Goal: Information Seeking & Learning: Learn about a topic

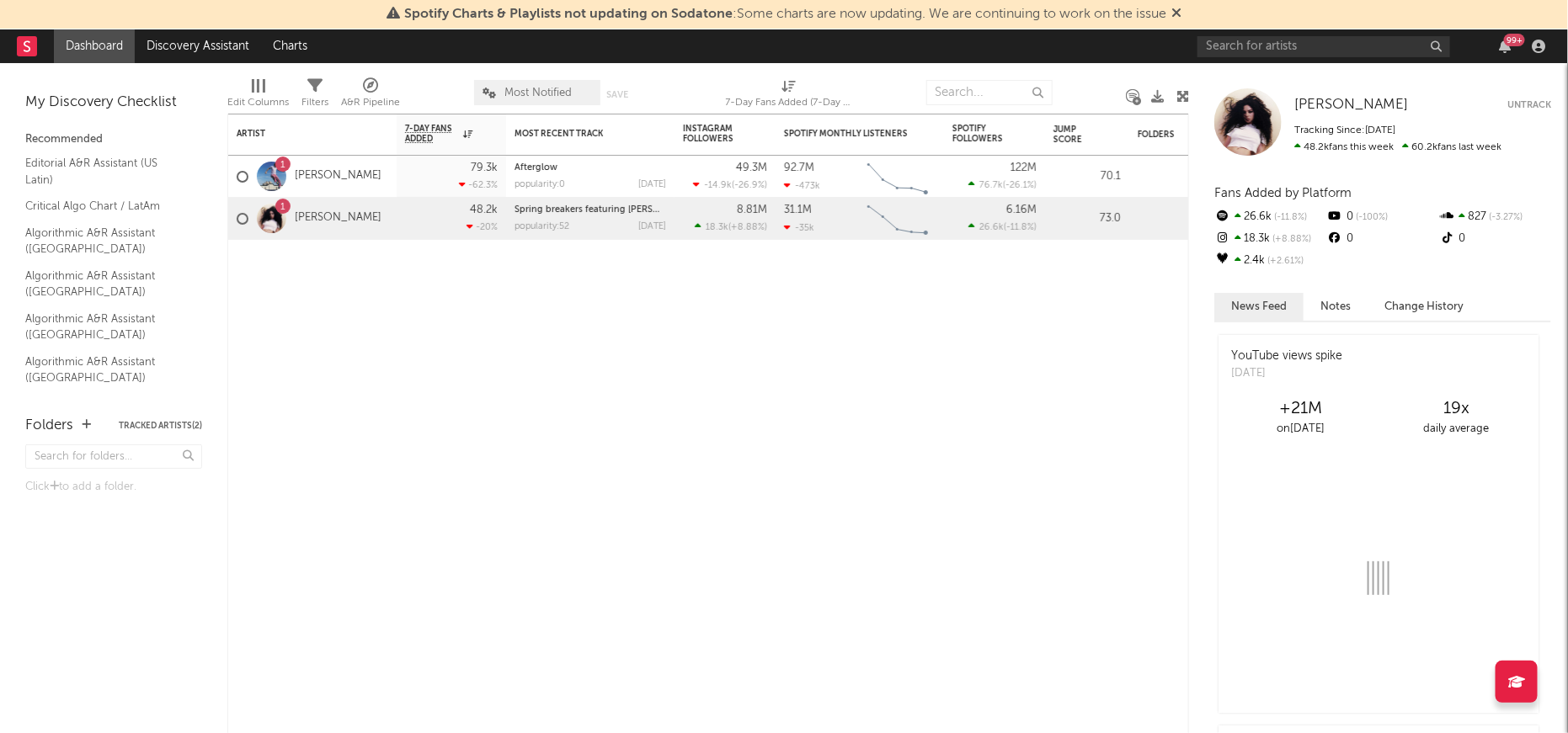
click at [1245, 57] on div "99 +" at bounding box center [1374, 46] width 354 height 34
click at [1258, 51] on input "text" at bounding box center [1323, 46] width 252 height 21
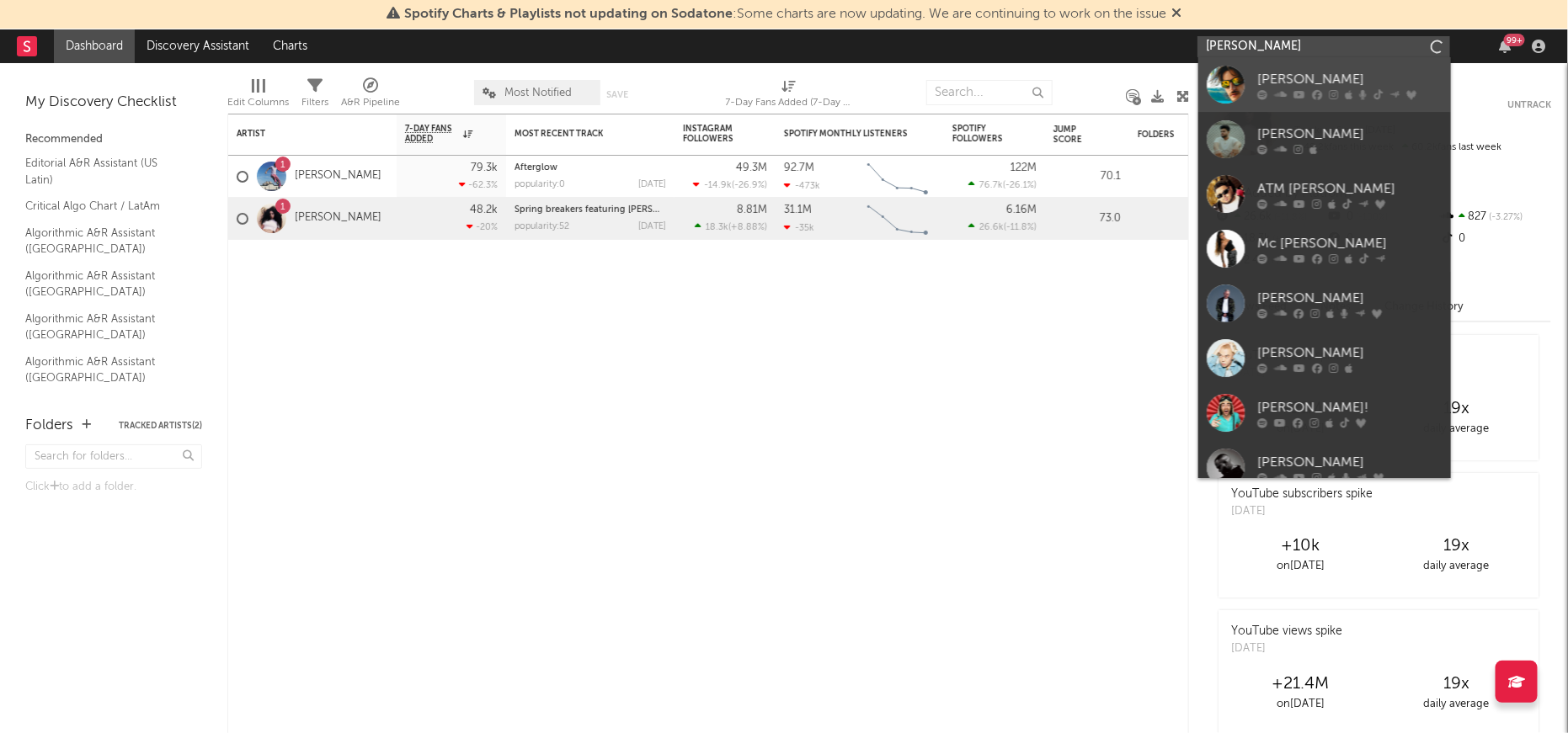
type input "[PERSON_NAME]"
click at [1227, 76] on div at bounding box center [1224, 84] width 38 height 38
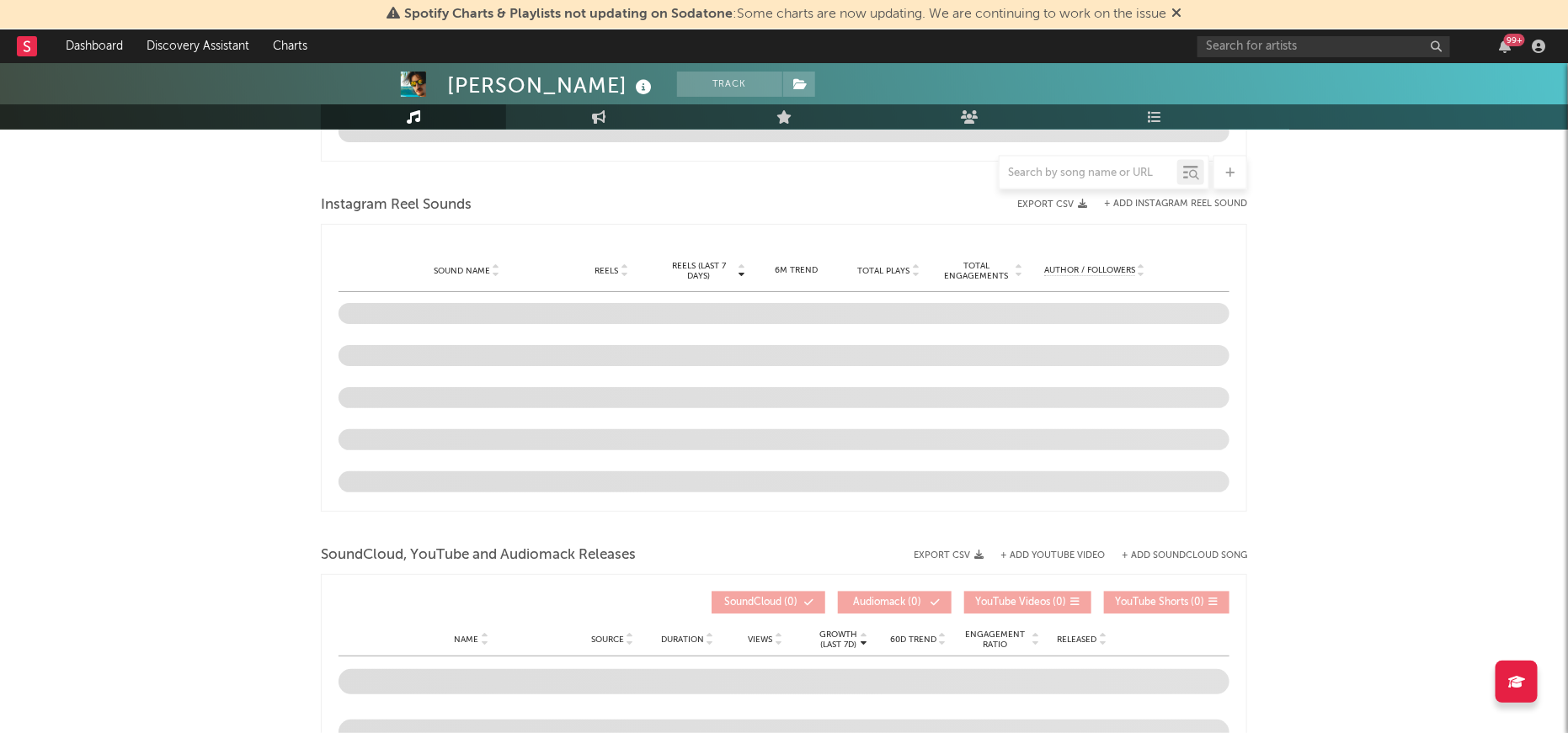
scroll to position [1304, 0]
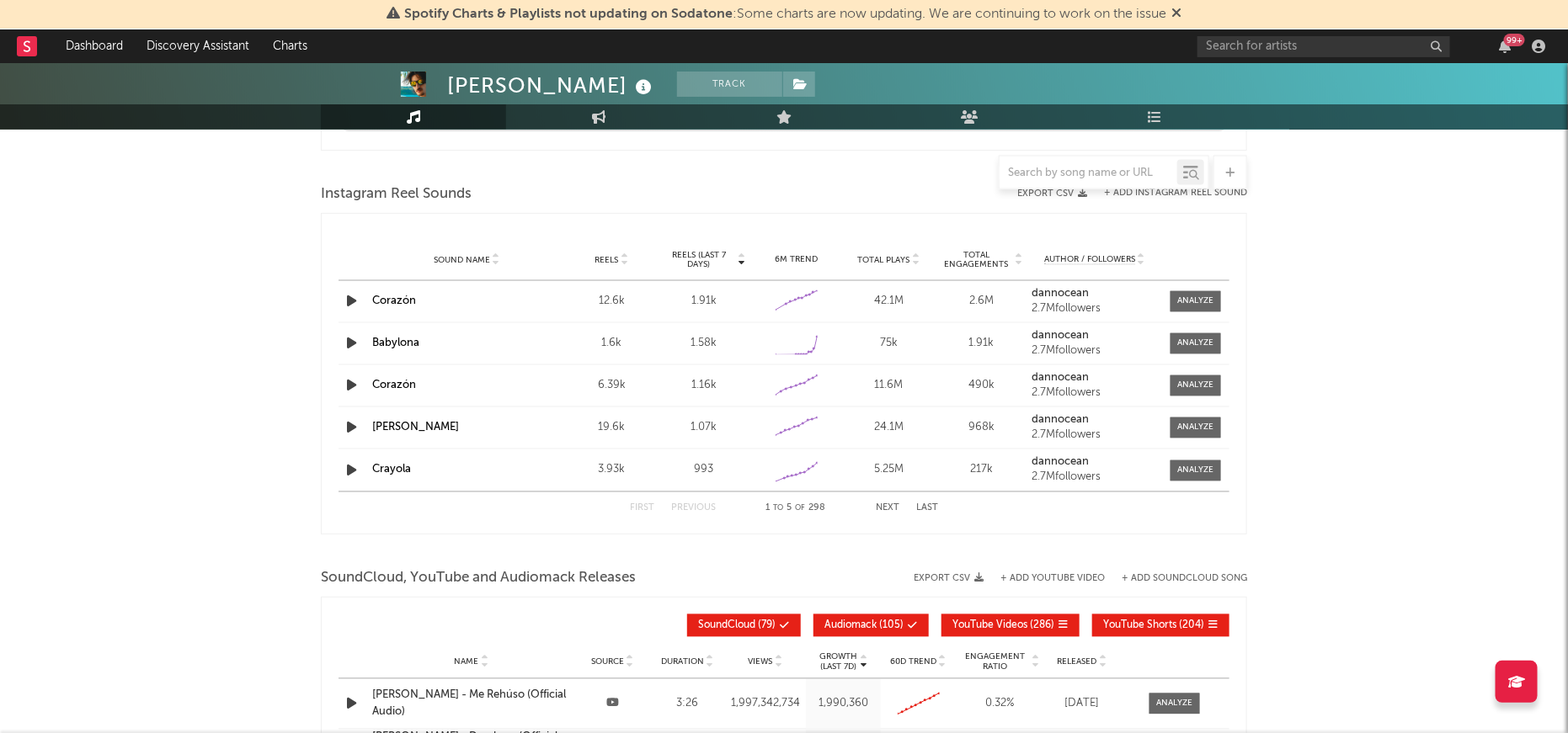
select select "6m"
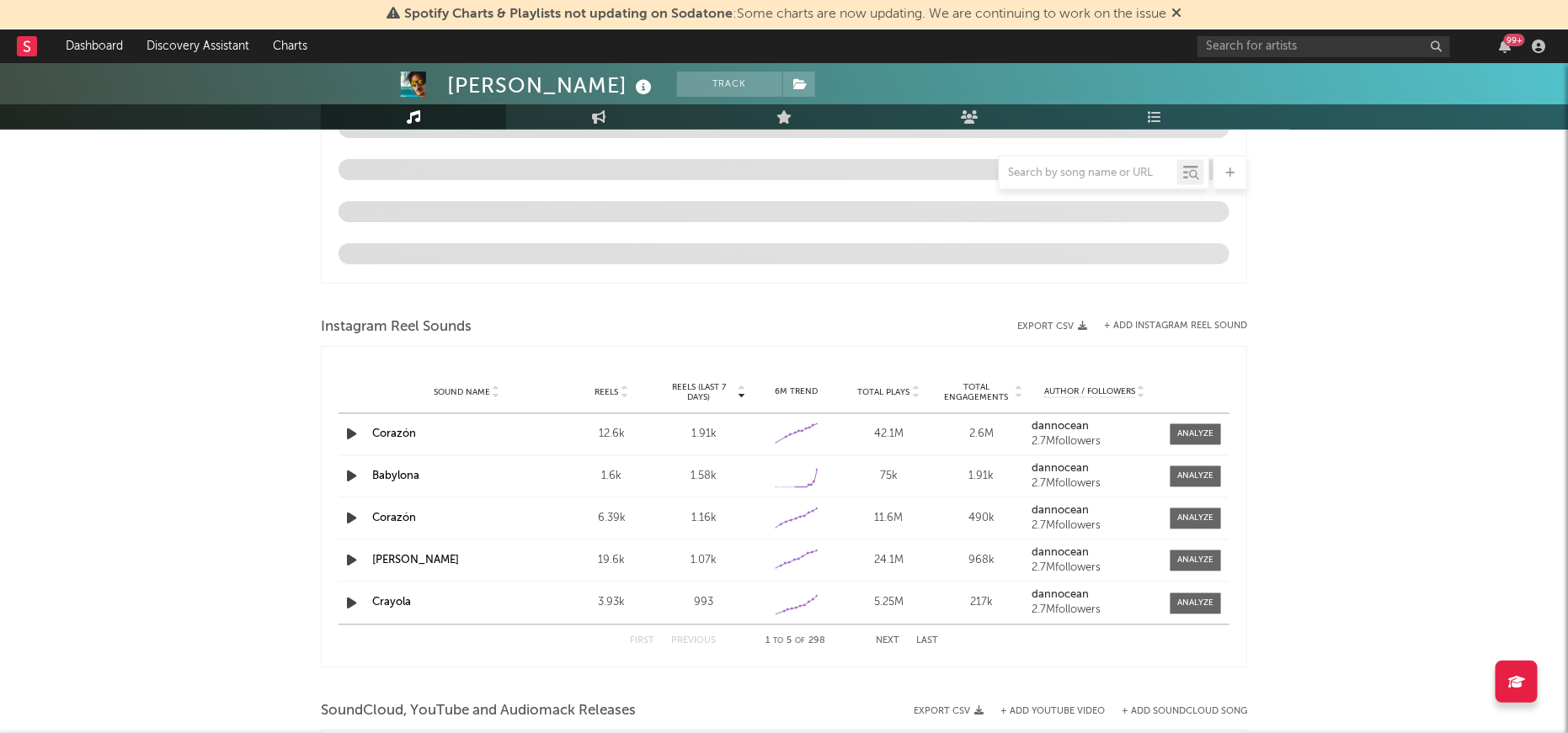
scroll to position [1437, 0]
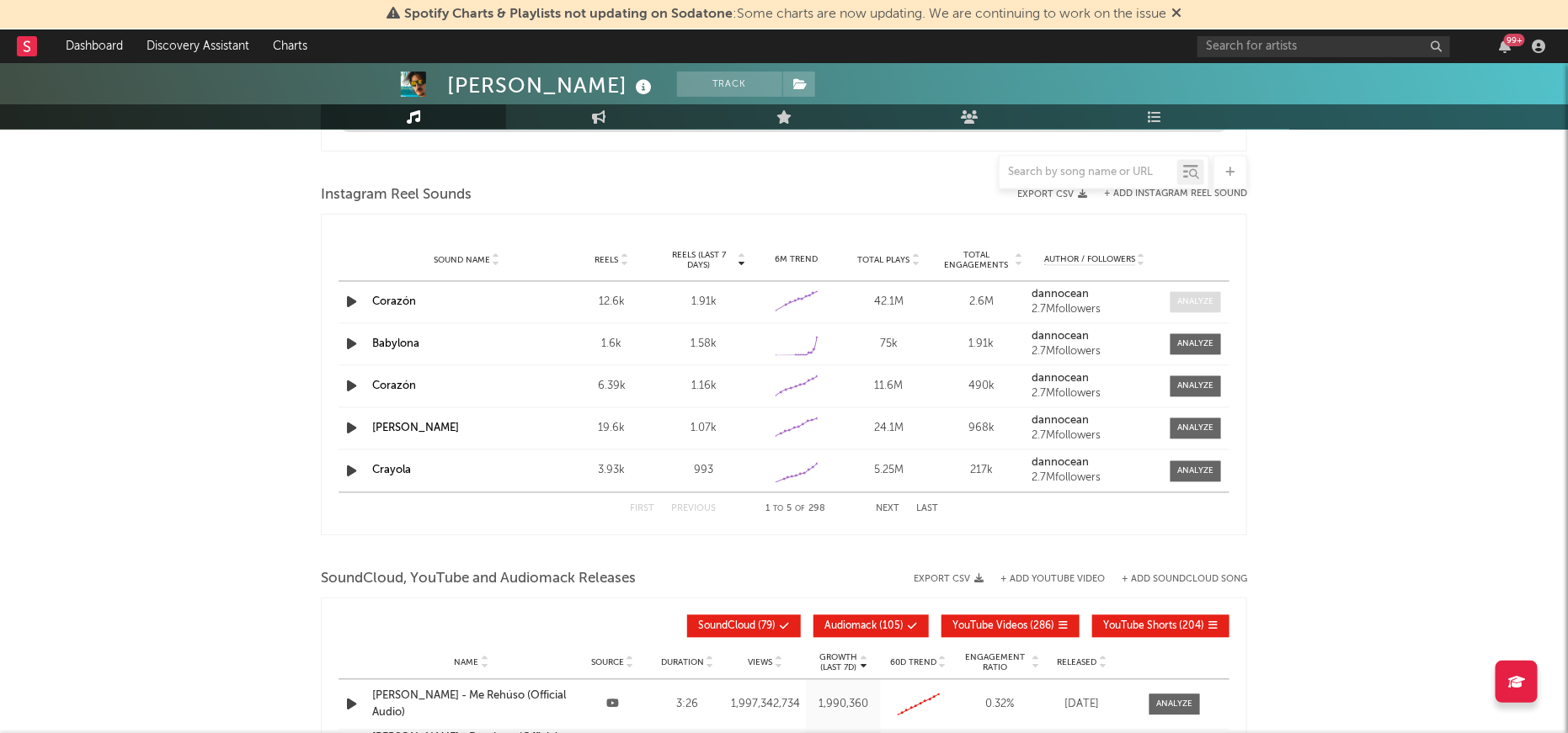
click at [1201, 297] on div at bounding box center [1194, 303] width 36 height 13
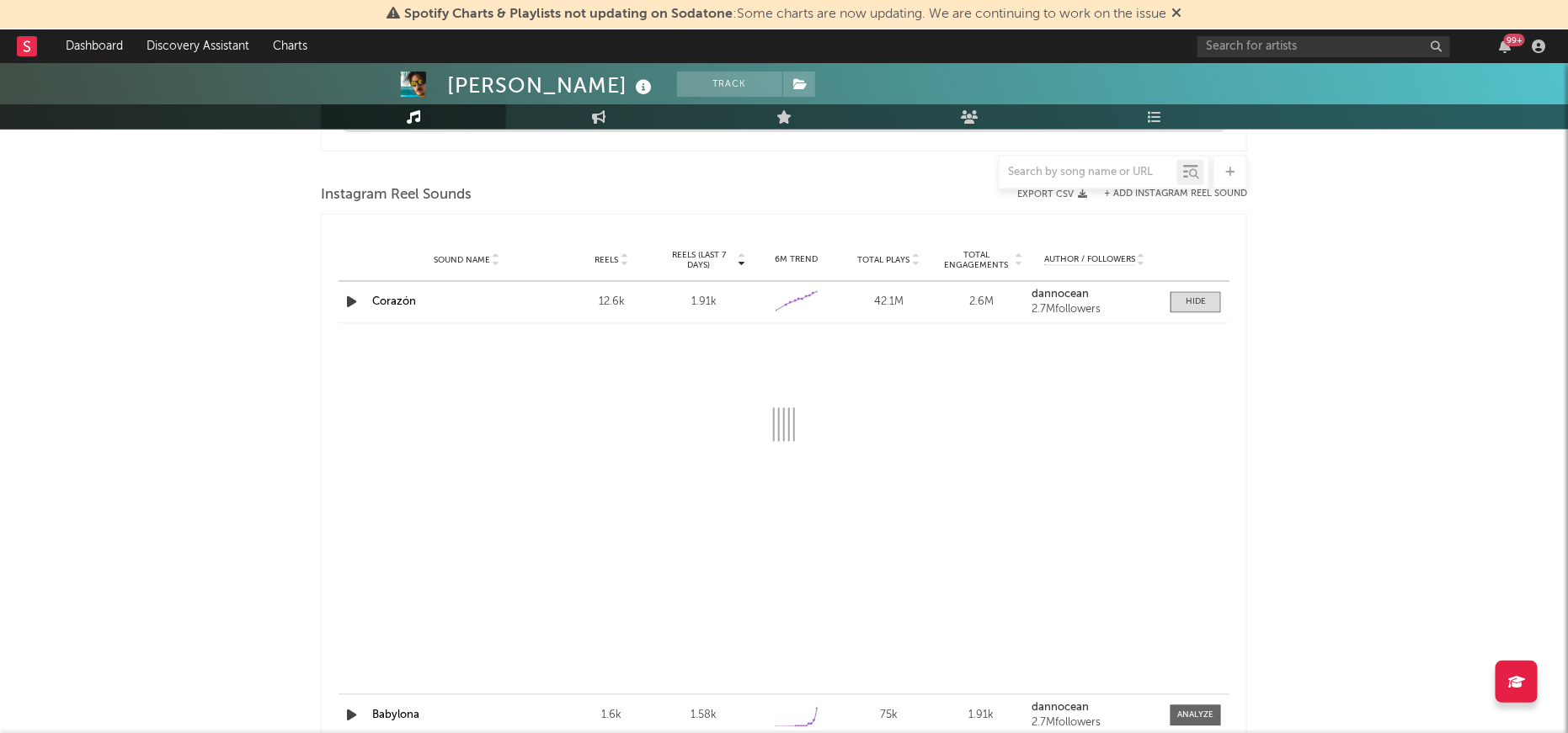
select select "1w"
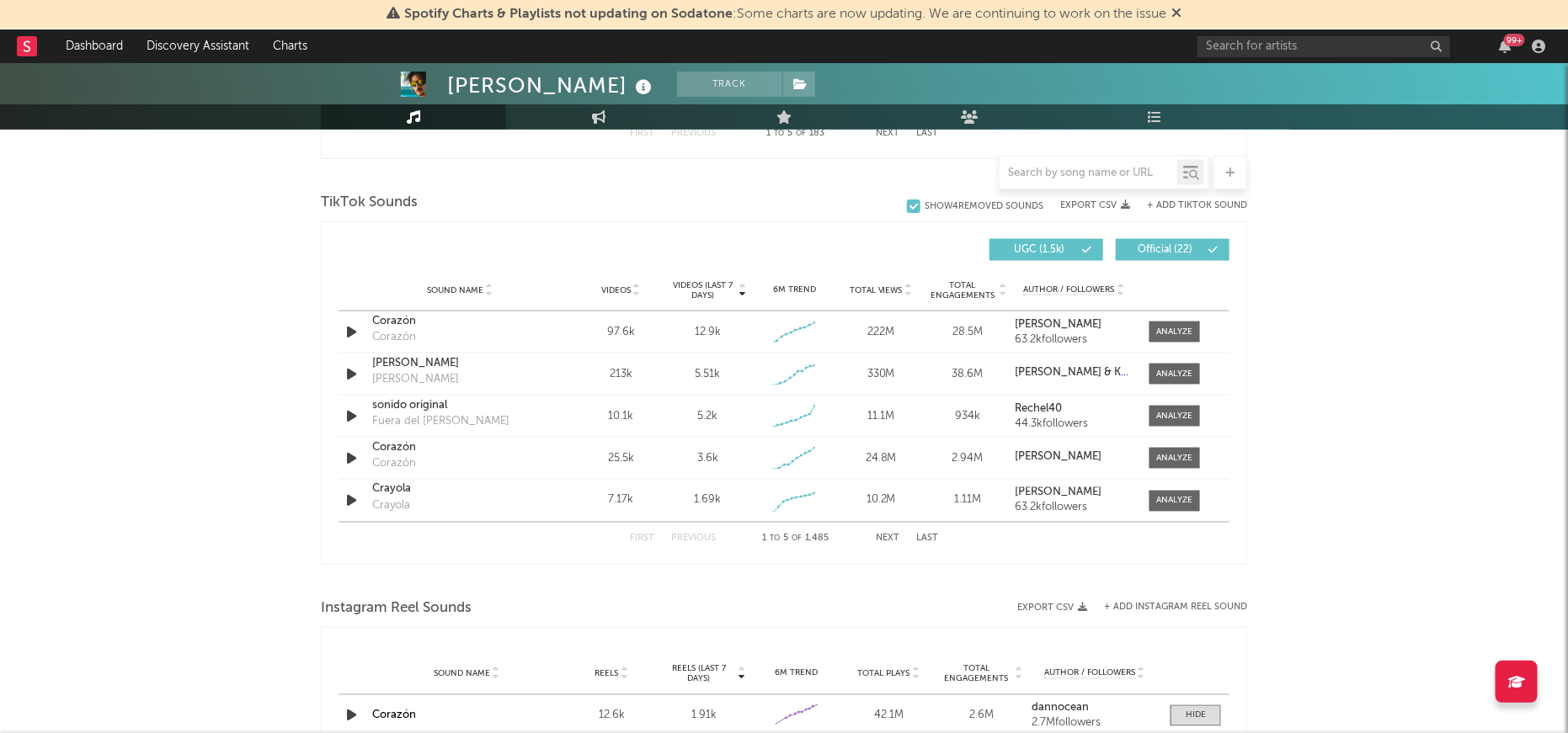
scroll to position [1109, 0]
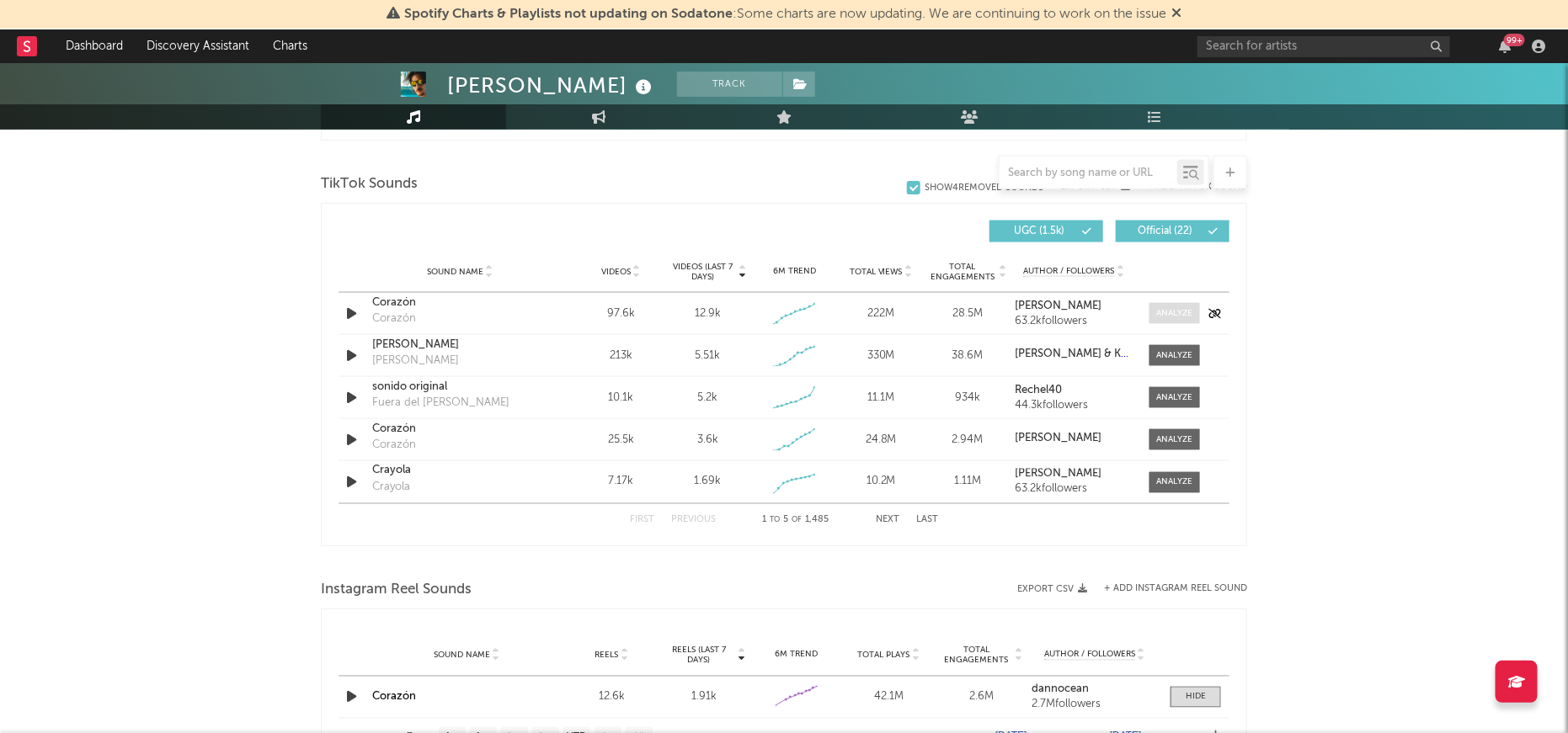
click at [1164, 303] on span at bounding box center [1174, 313] width 51 height 21
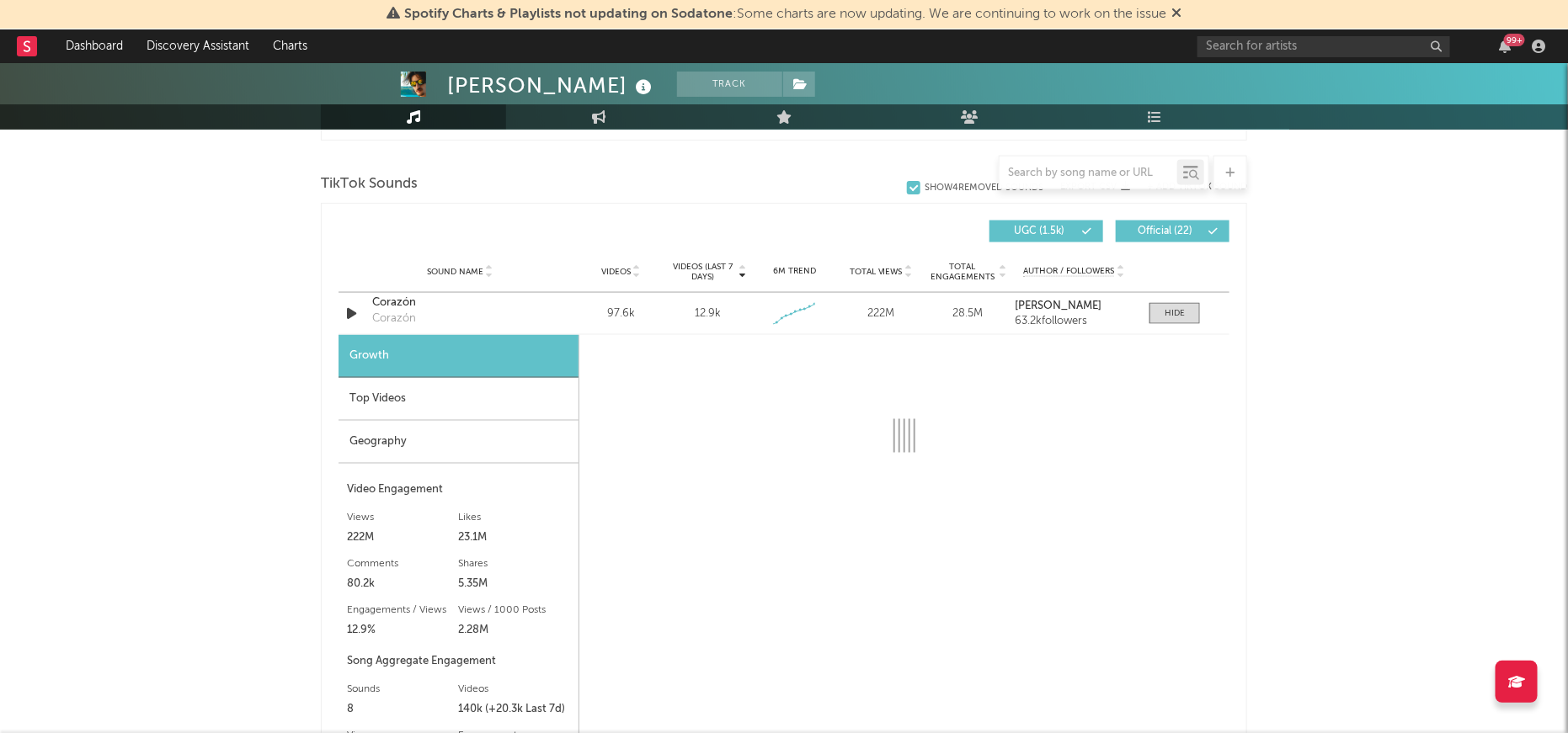
select select "1w"
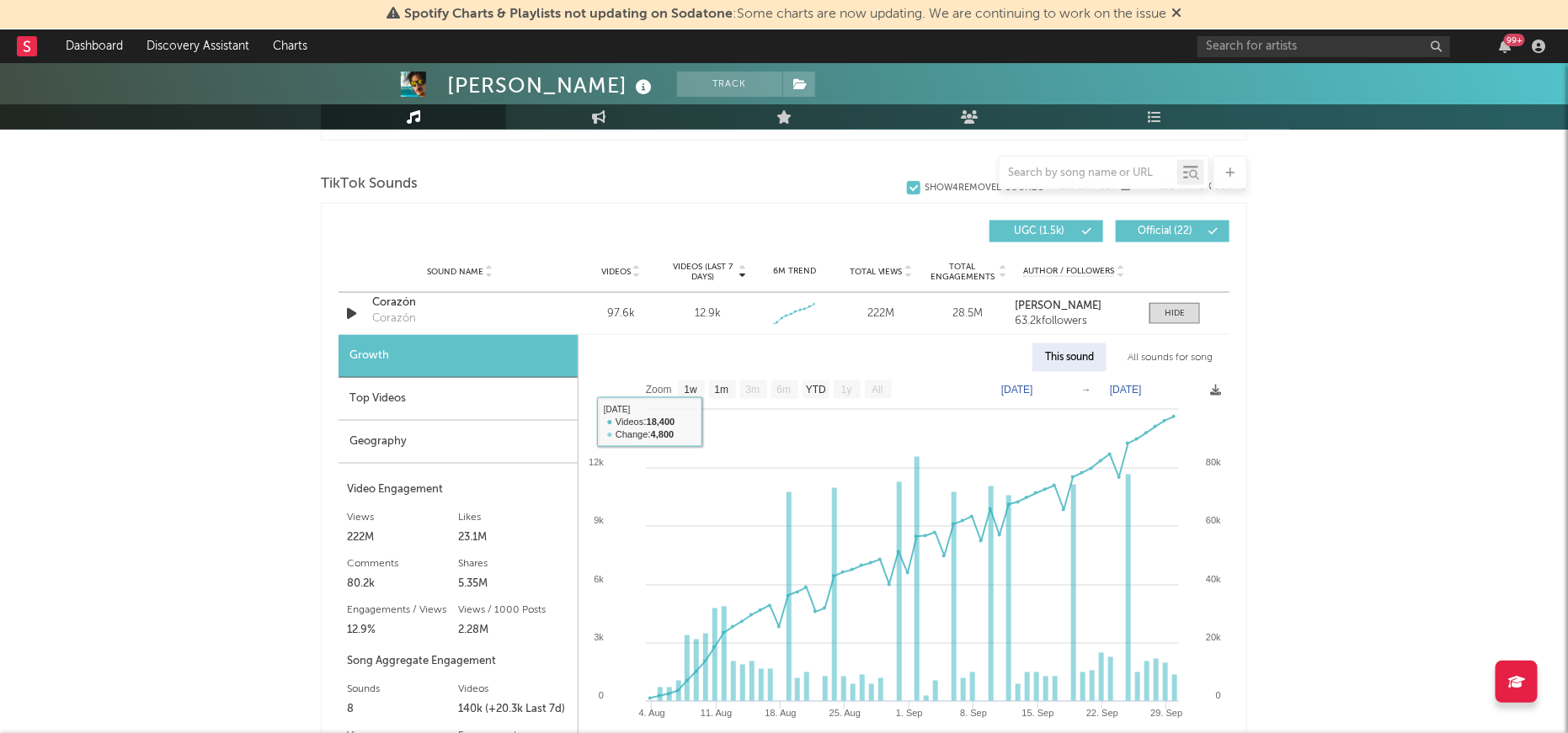
click at [1187, 352] on div "All sounds for song" at bounding box center [1170, 357] width 111 height 29
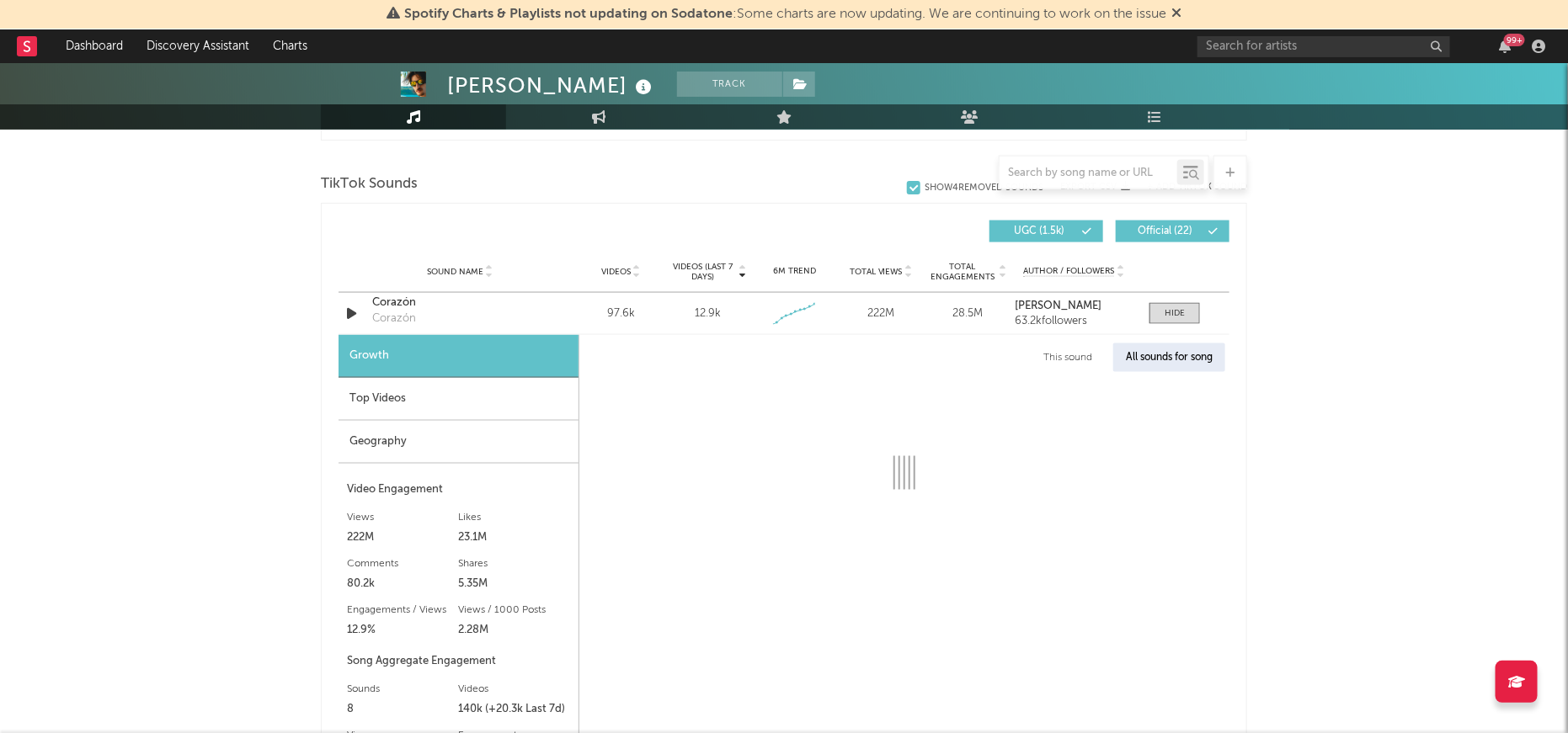
select select "1w"
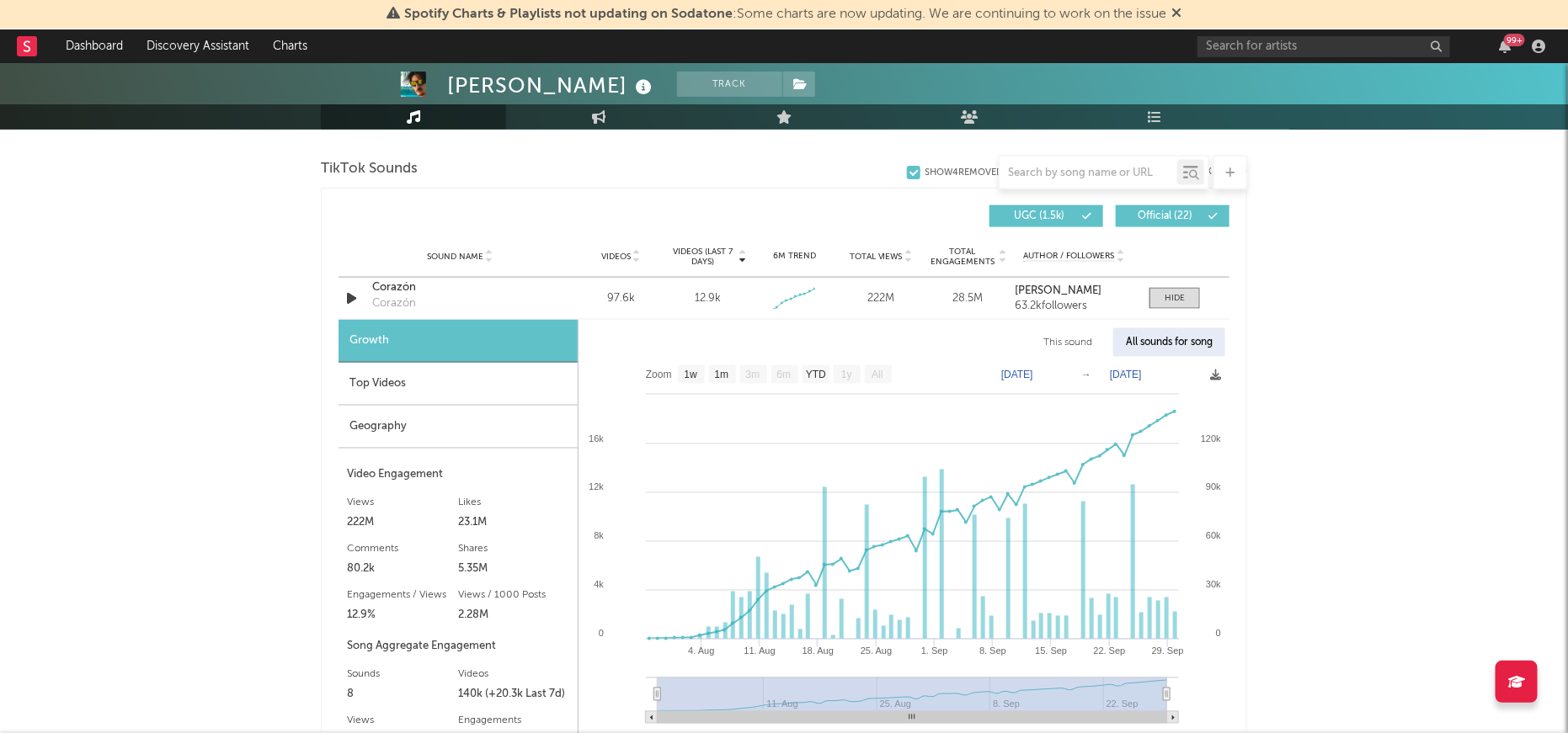
scroll to position [1108, 0]
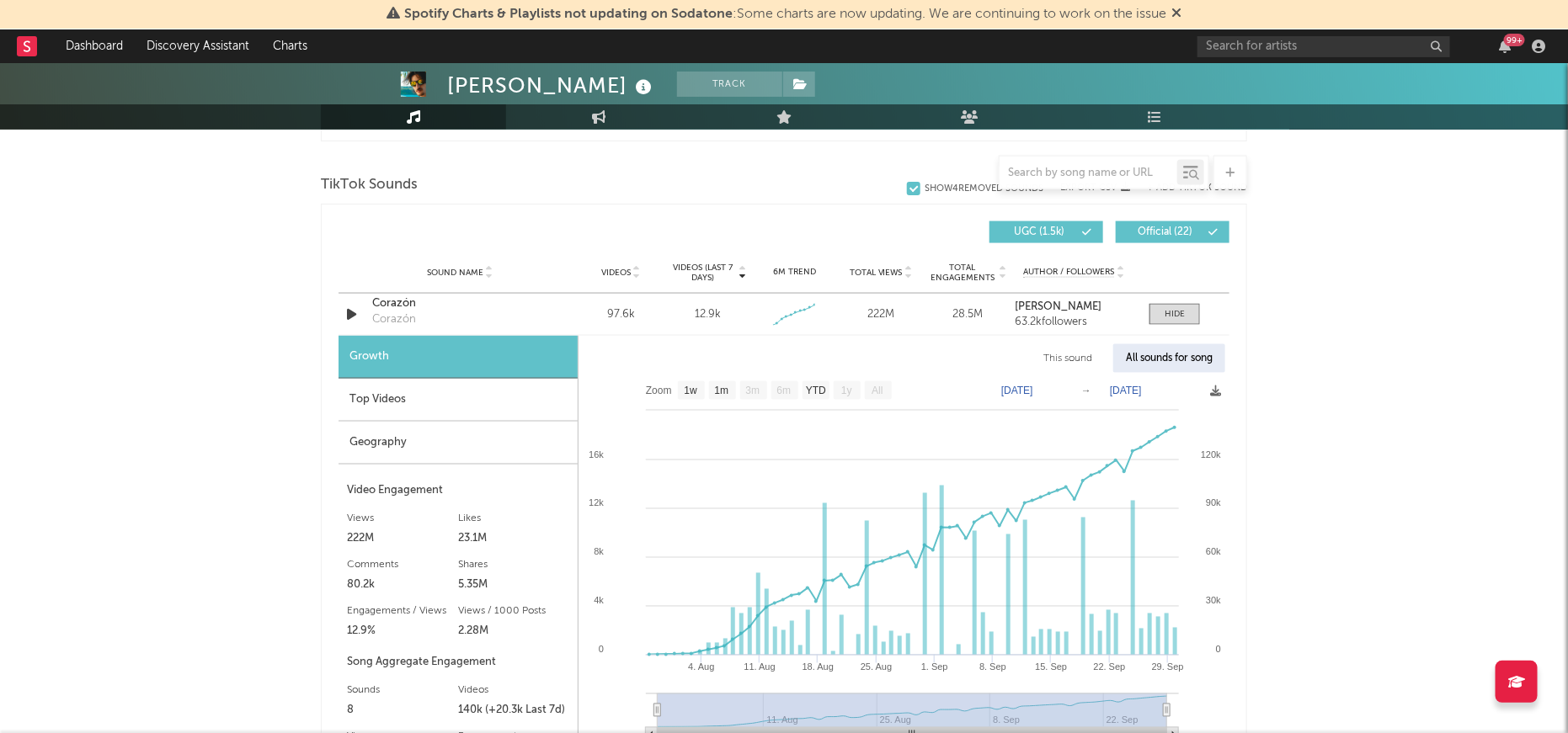
click at [385, 397] on div "Top Videos" at bounding box center [458, 400] width 240 height 43
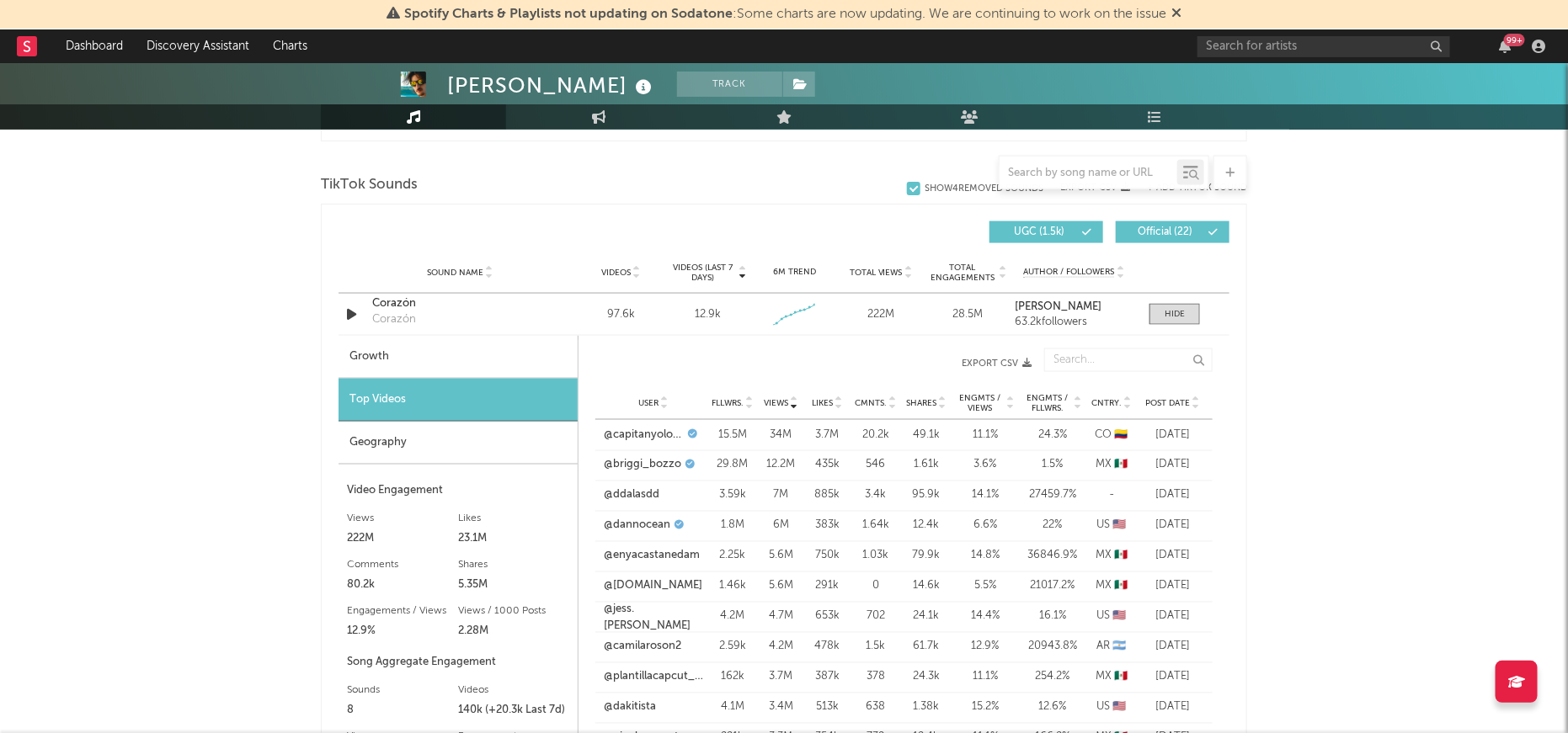
click at [454, 433] on div "Geography" at bounding box center [458, 443] width 240 height 43
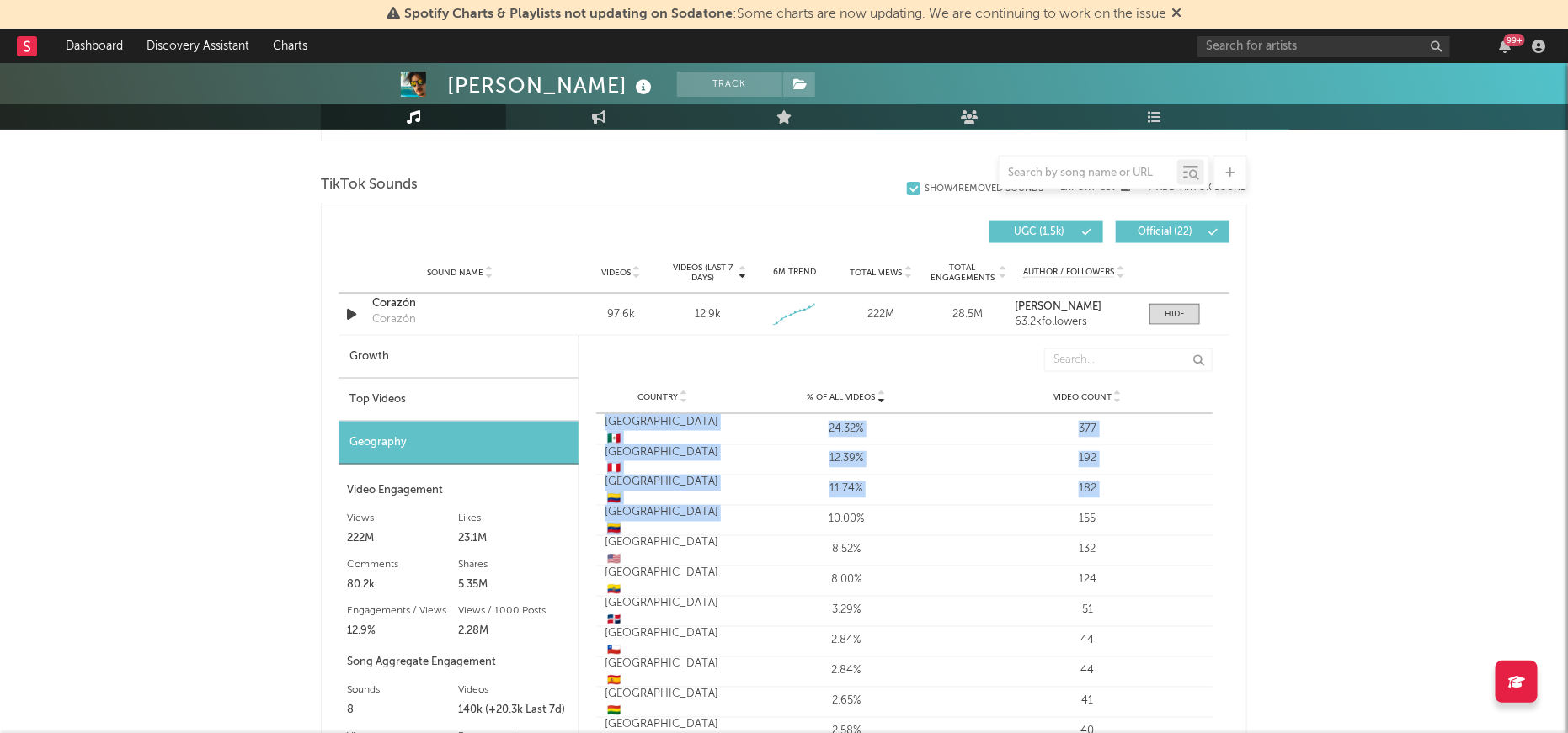
drag, startPoint x: 603, startPoint y: 429, endPoint x: 702, endPoint y: 519, distance: 133.8
click at [702, 519] on div "Country Mexico 🇲🇽 % of all Videos 24.32% Video Count 377 Country Peru 🇵🇪 % of a…" at bounding box center [904, 581] width 616 height 333
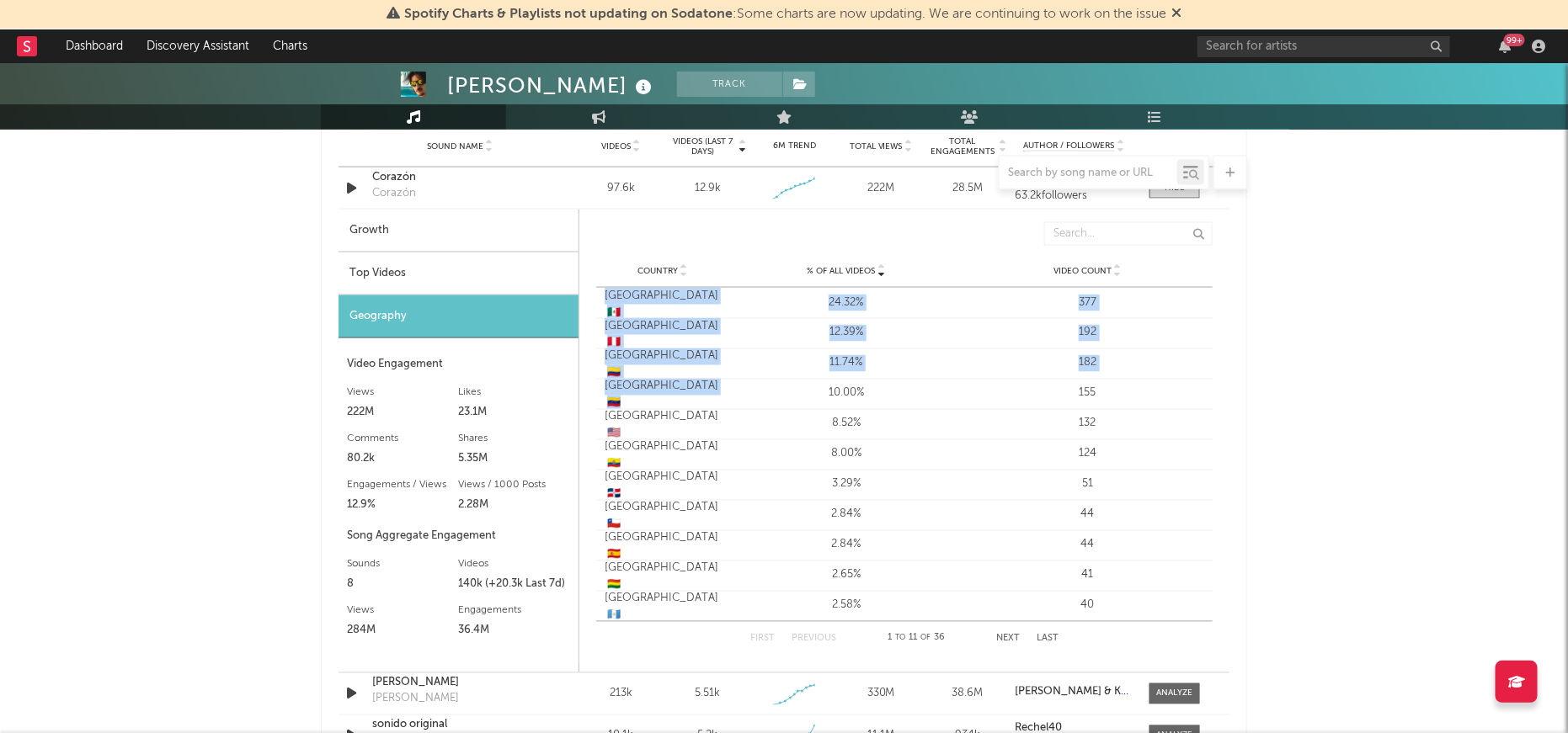
scroll to position [1247, 0]
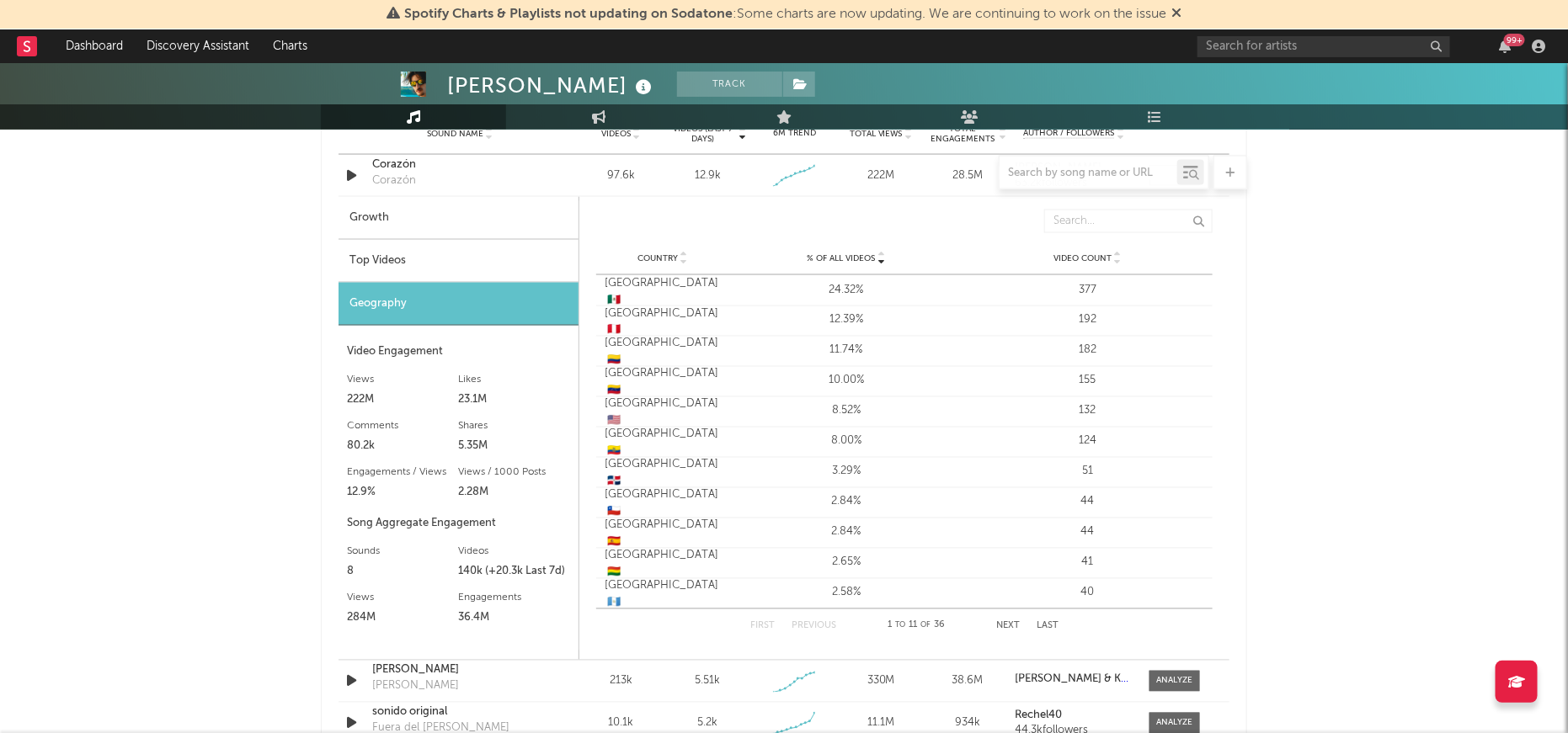
click at [1025, 623] on div "First Previous 1 to 11 of 36 Next Last" at bounding box center [904, 626] width 308 height 34
click at [1015, 622] on button "Next" at bounding box center [1008, 626] width 24 height 9
click at [764, 622] on button "First" at bounding box center [762, 626] width 25 height 9
click at [1007, 623] on button "Next" at bounding box center [1008, 626] width 24 height 9
click at [767, 627] on button "First" at bounding box center [762, 626] width 25 height 9
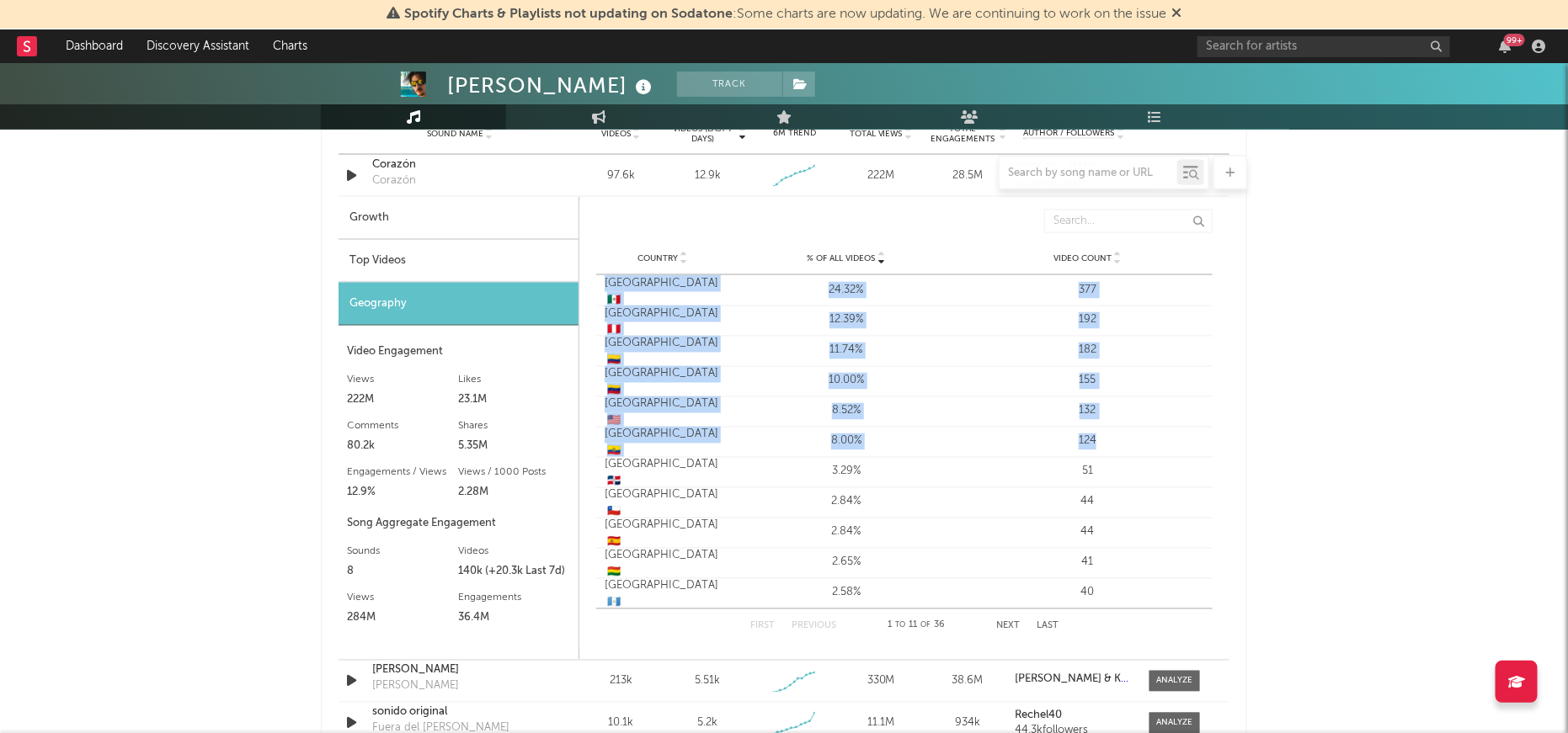
drag, startPoint x: 604, startPoint y: 285, endPoint x: 1265, endPoint y: 432, distance: 677.1
click at [1265, 432] on div "Danny Ocean Track Venezuela | Pop in Spanish Edit Track Benchmark Summary 6,433…" at bounding box center [784, 462] width 1568 height 3293
click at [1172, 379] on div "155" at bounding box center [1087, 381] width 233 height 17
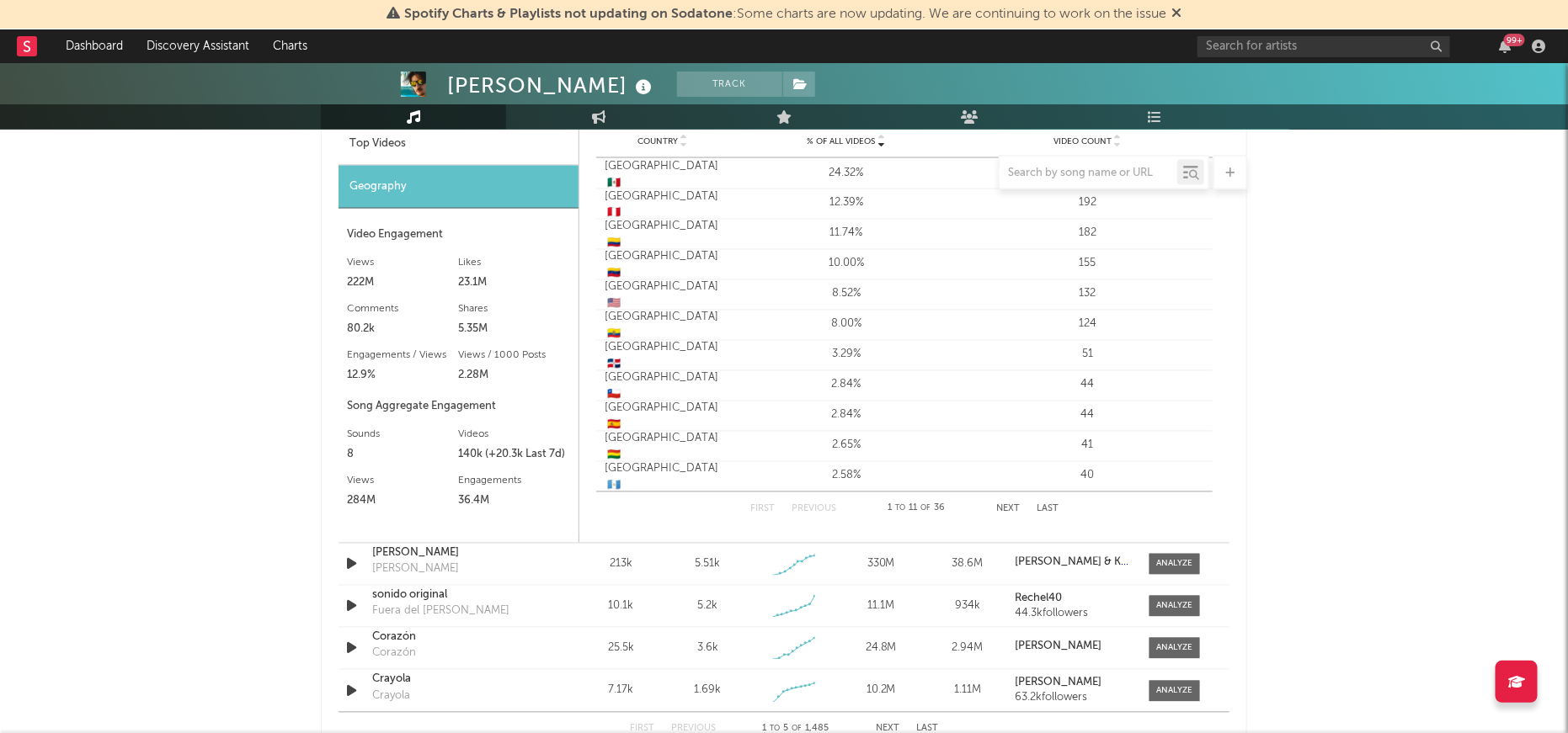
scroll to position [1372, 0]
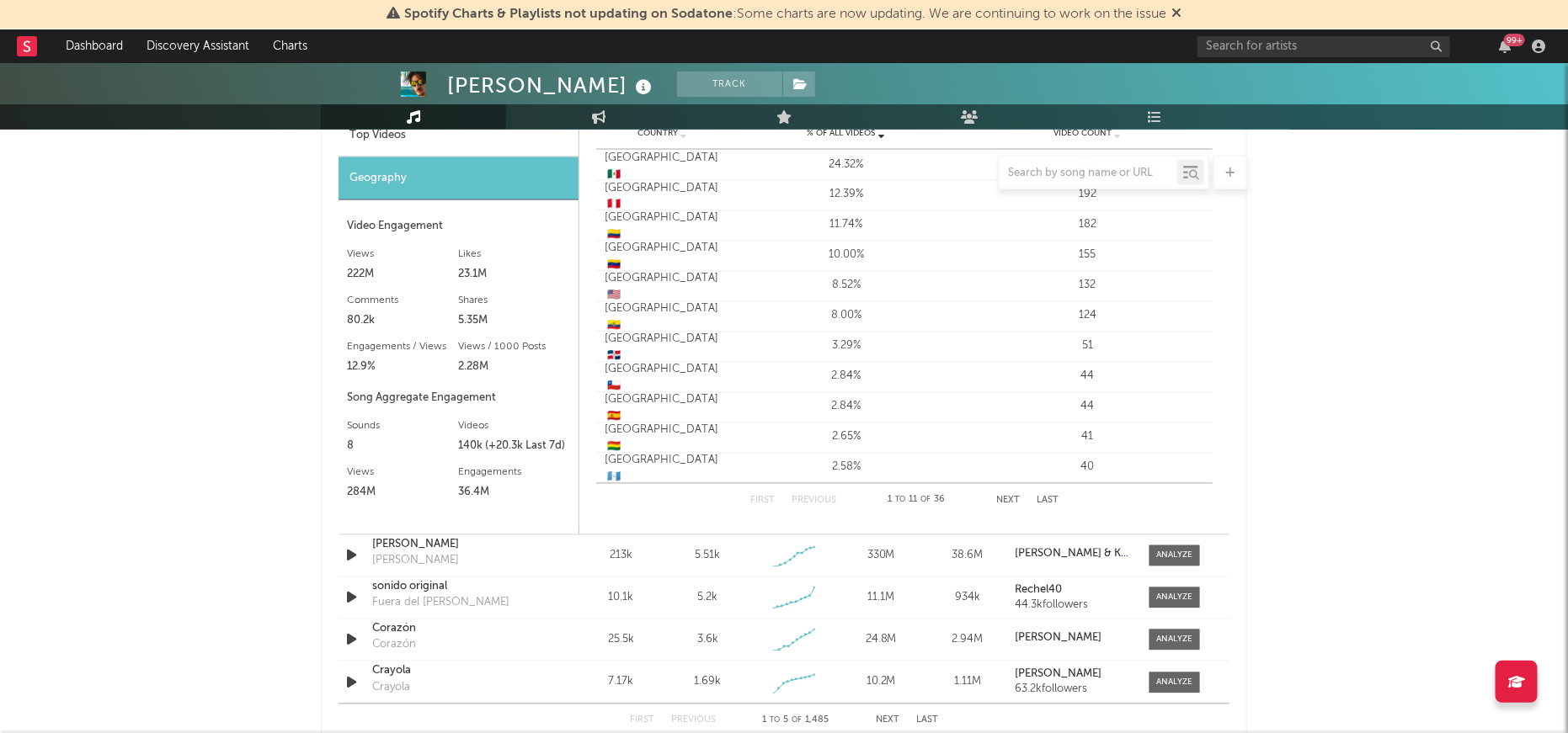
click at [1008, 496] on button "Next" at bounding box center [1008, 501] width 24 height 9
click at [759, 496] on button "First" at bounding box center [762, 501] width 25 height 9
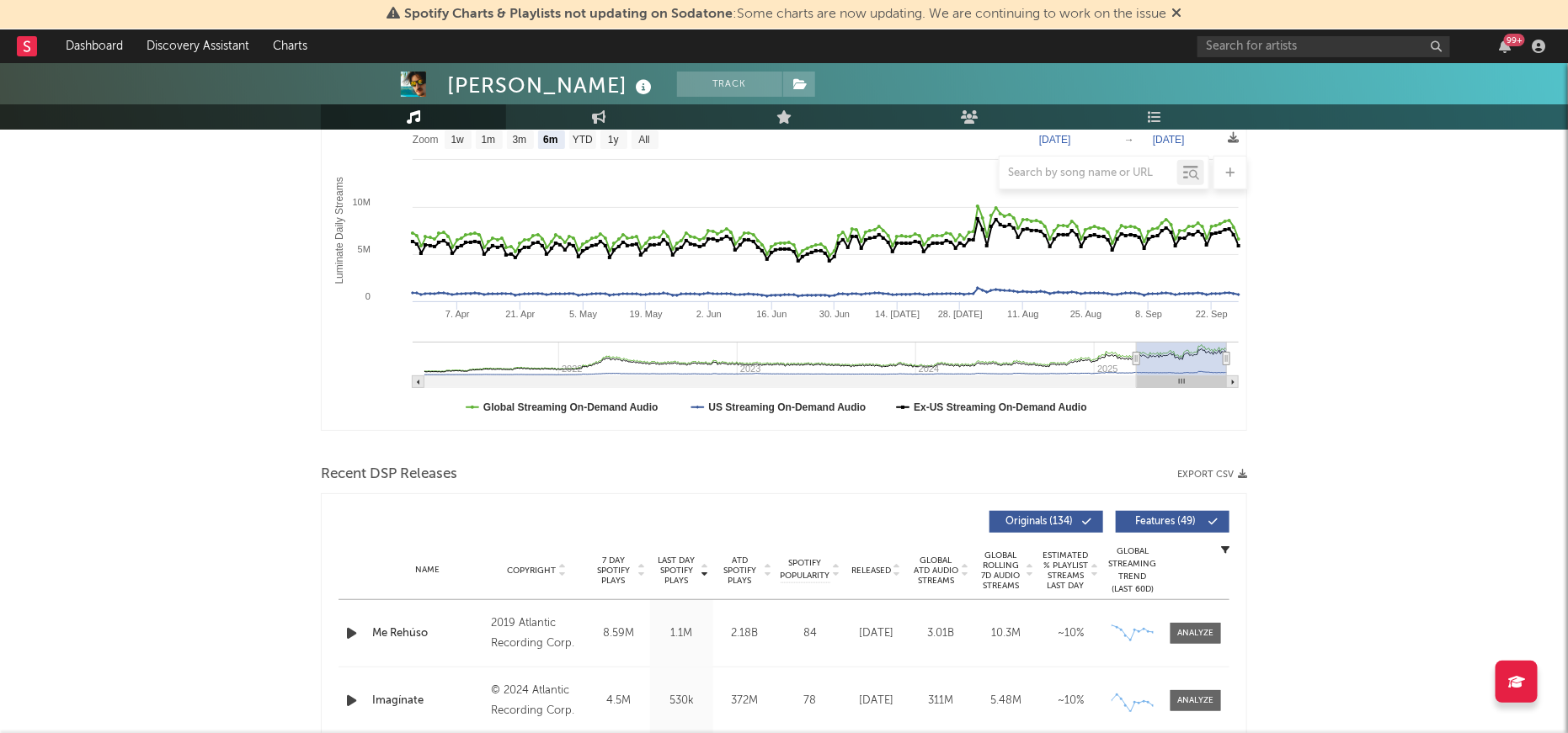
scroll to position [155, 0]
